Goal: Task Accomplishment & Management: Manage account settings

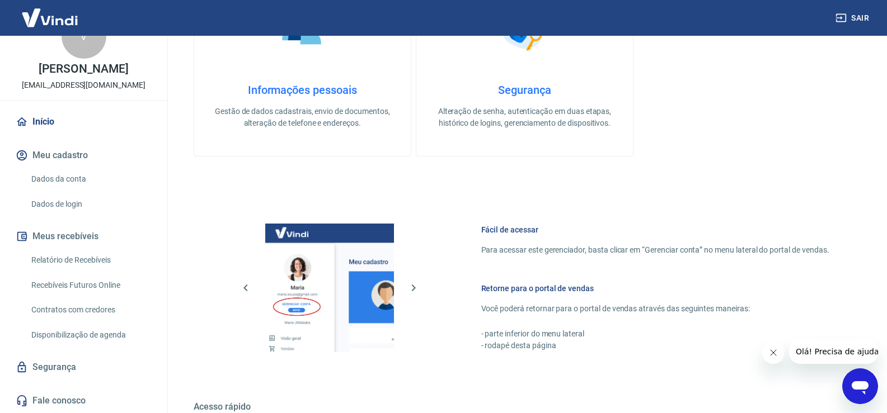
scroll to position [447, 0]
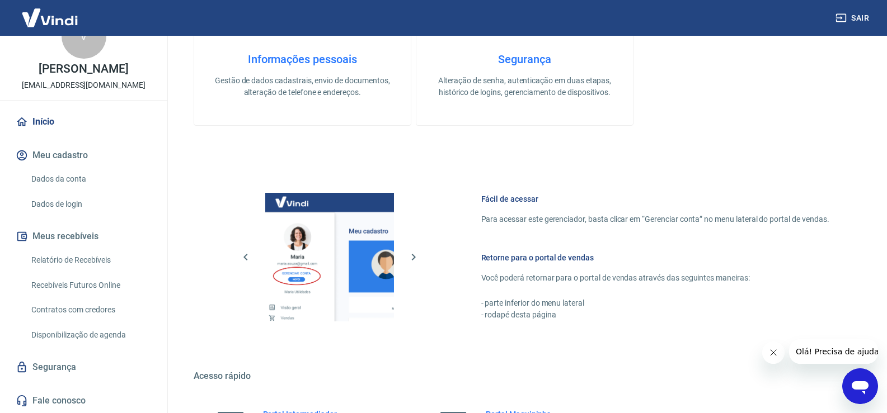
click at [67, 260] on link "Relatório de Recebíveis" at bounding box center [90, 260] width 127 height 23
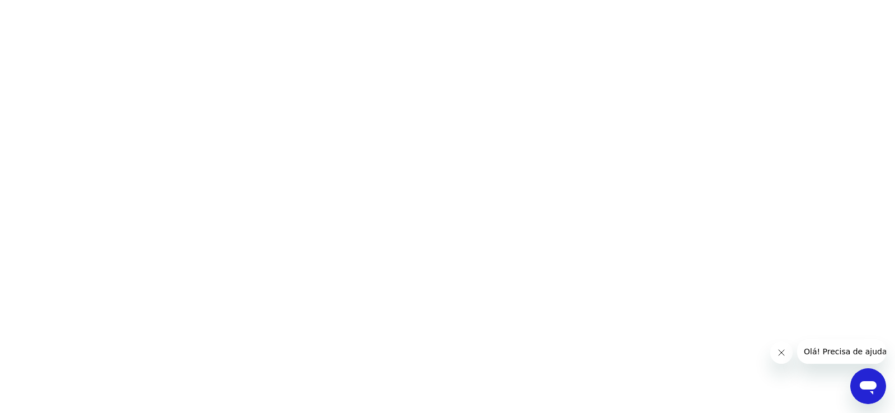
drag, startPoint x: 135, startPoint y: 130, endPoint x: 90, endPoint y: 96, distance: 56.3
click at [135, 0] on html at bounding box center [447, 0] width 895 height 0
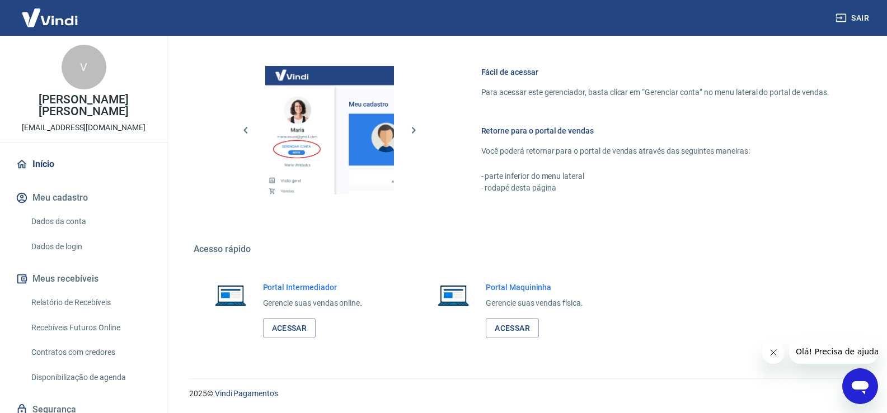
click at [91, 129] on p "[EMAIL_ADDRESS][DOMAIN_NAME]" at bounding box center [84, 128] width 124 height 12
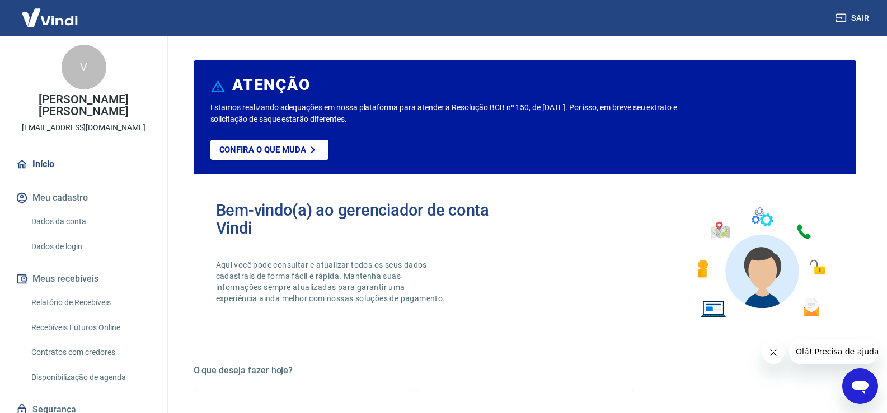
click at [63, 192] on button "Meu cadastro" at bounding box center [83, 198] width 140 height 25
click at [61, 223] on link "Dados da conta" at bounding box center [90, 221] width 127 height 23
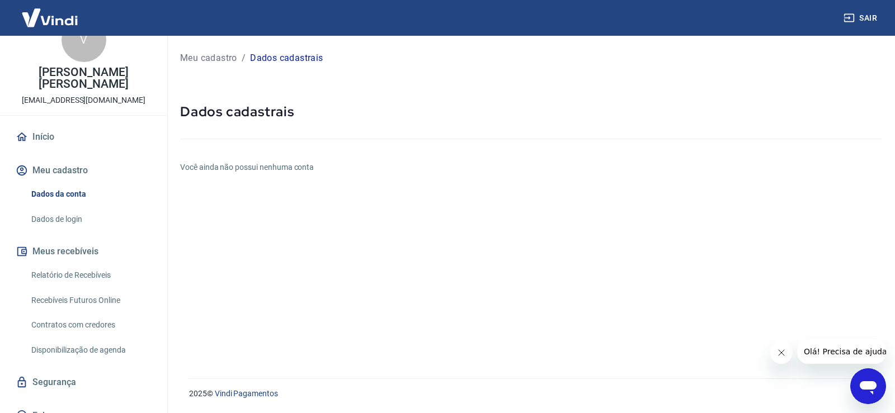
scroll to position [43, 0]
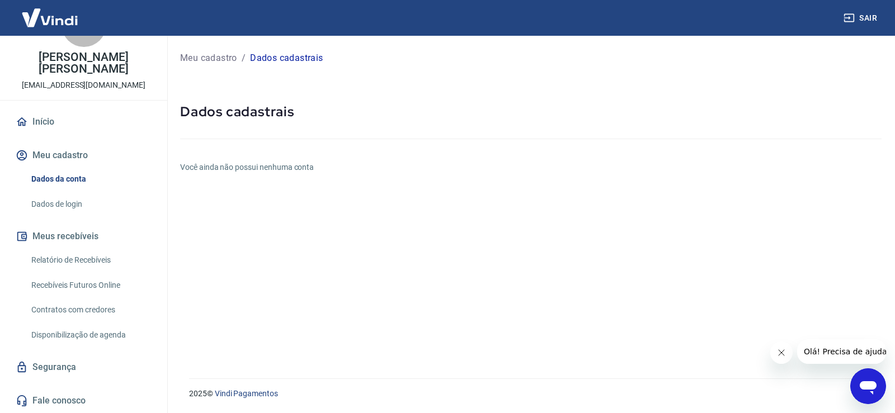
click at [102, 258] on link "Relatório de Recebíveis" at bounding box center [90, 260] width 127 height 23
